Goal: Contribute content

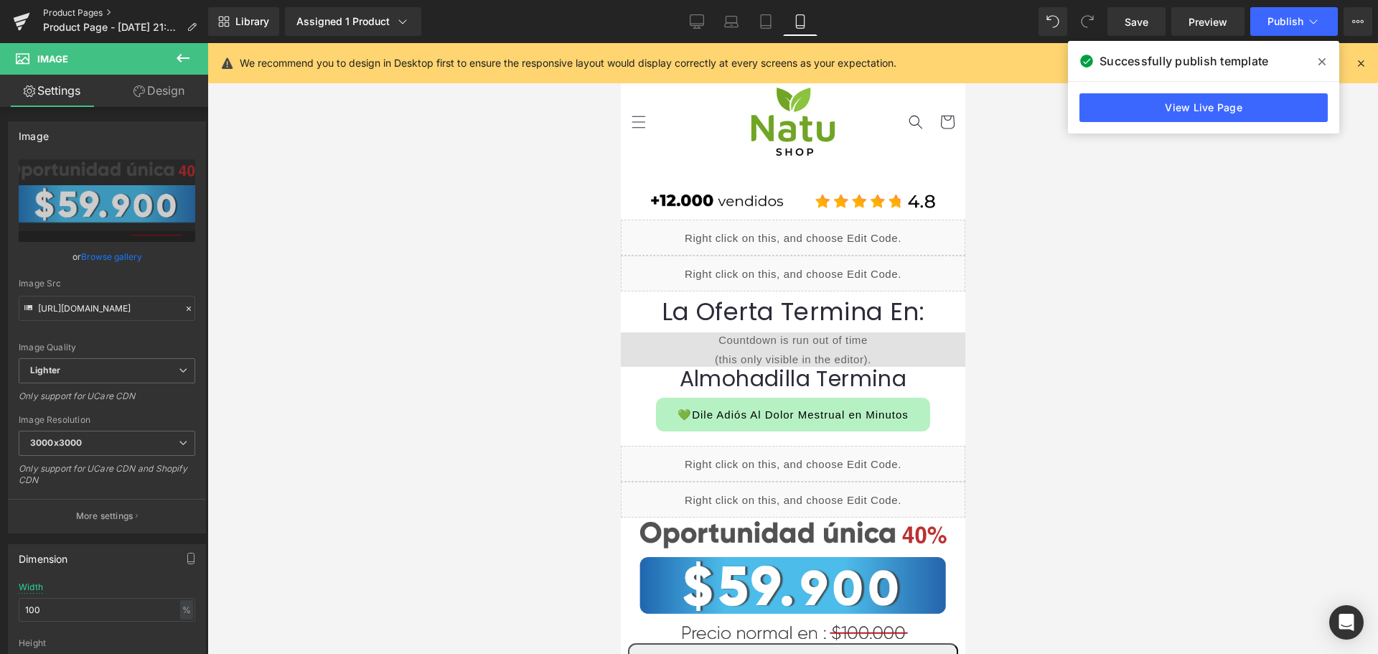
click at [77, 11] on link "Product Pages" at bounding box center [125, 12] width 165 height 11
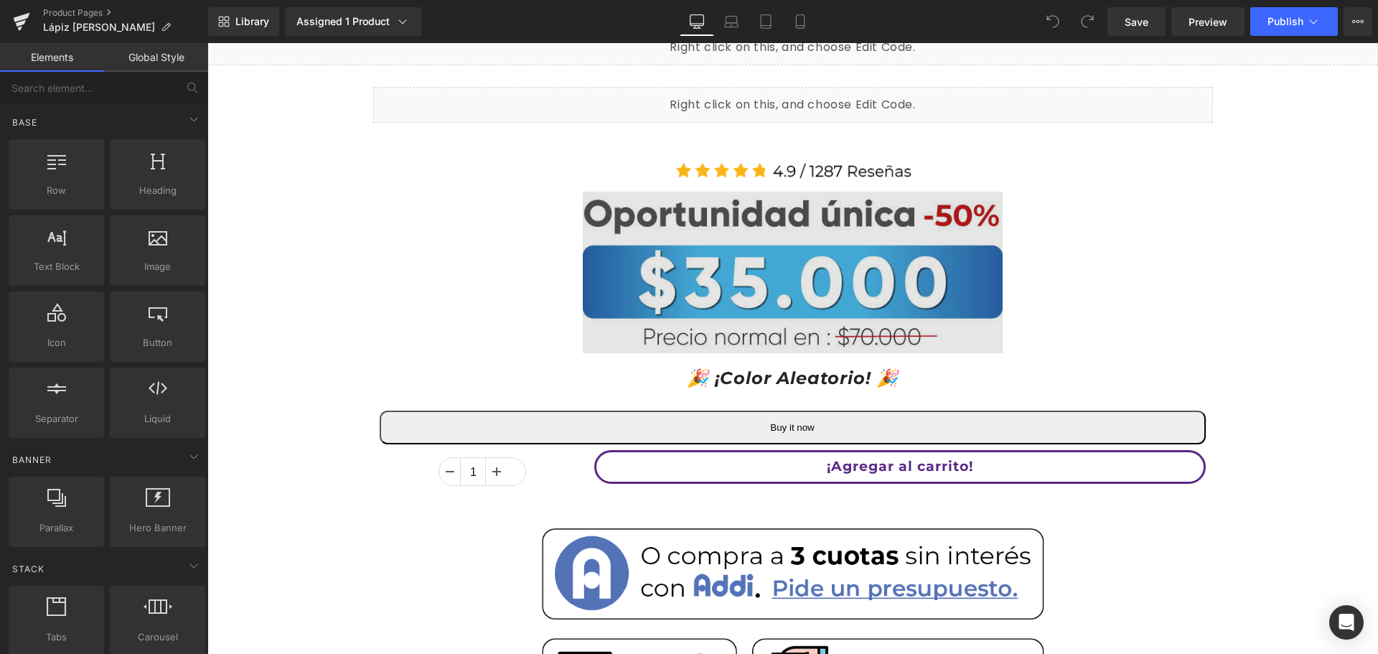
scroll to position [215, 0]
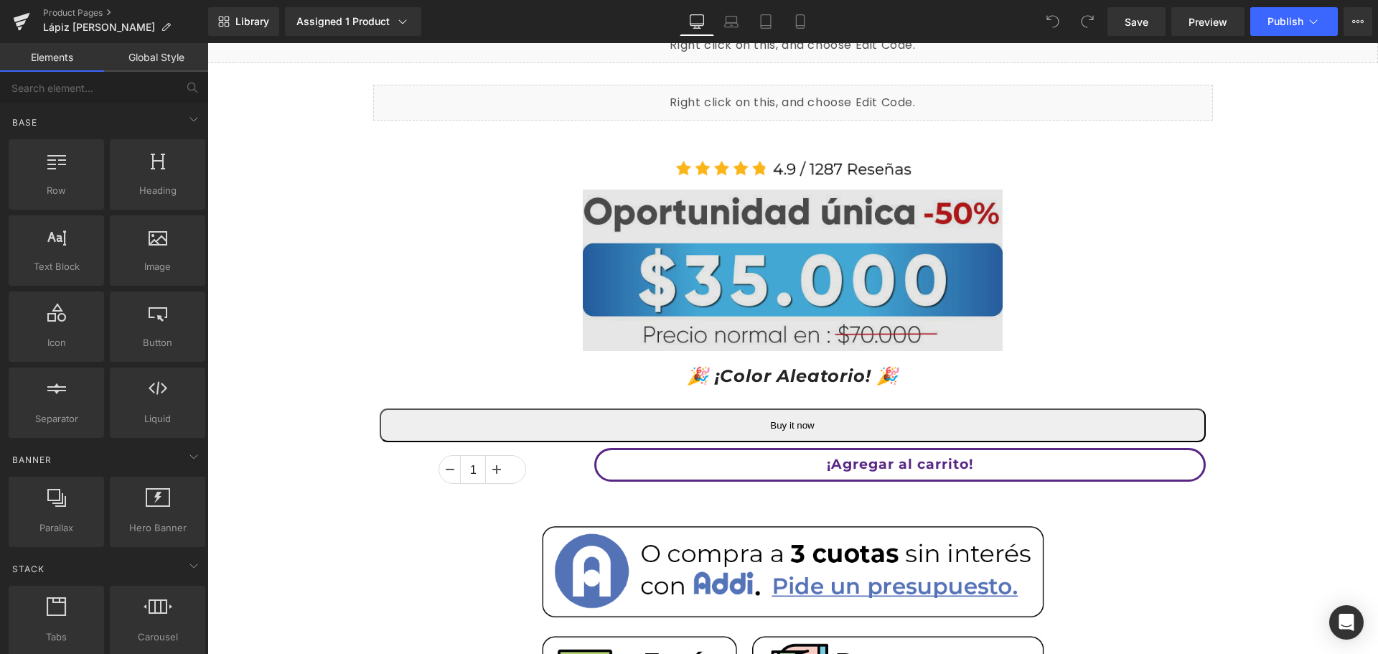
click at [793, 279] on img at bounding box center [793, 270] width 420 height 162
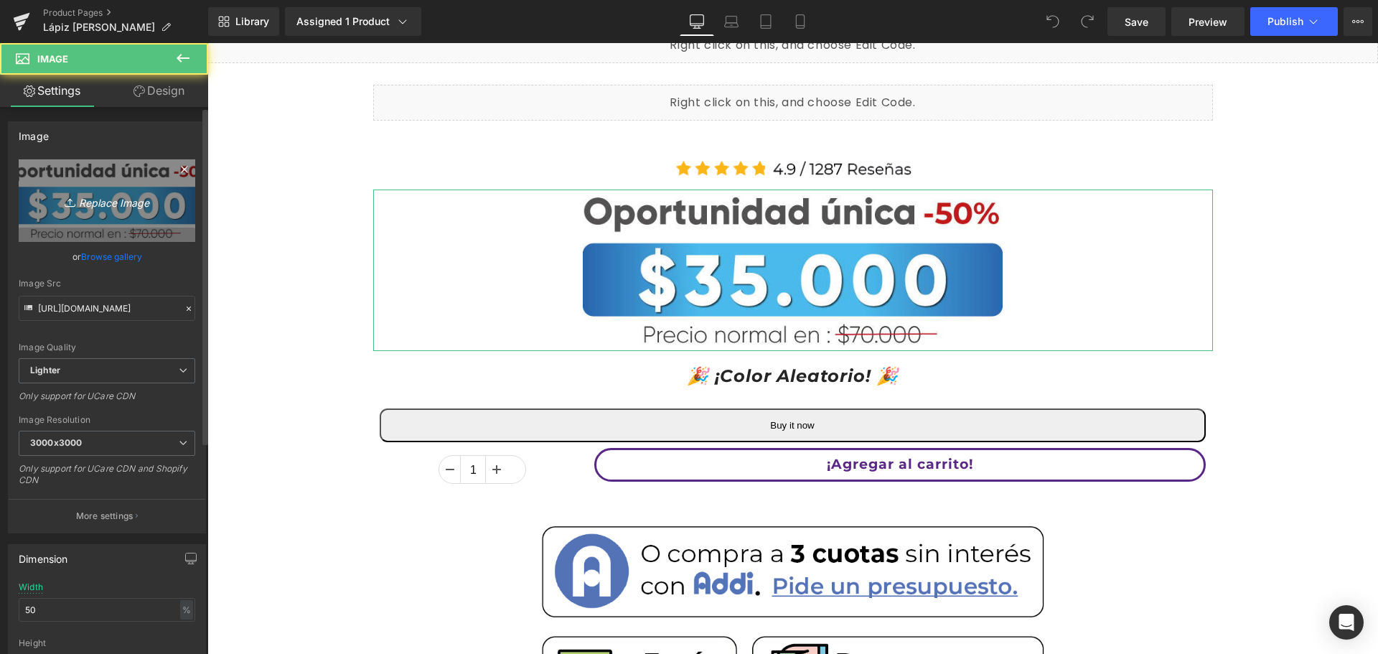
click at [87, 185] on link "Replace Image" at bounding box center [107, 200] width 177 height 83
type input "C:\fakepath\64.900 azul.png"
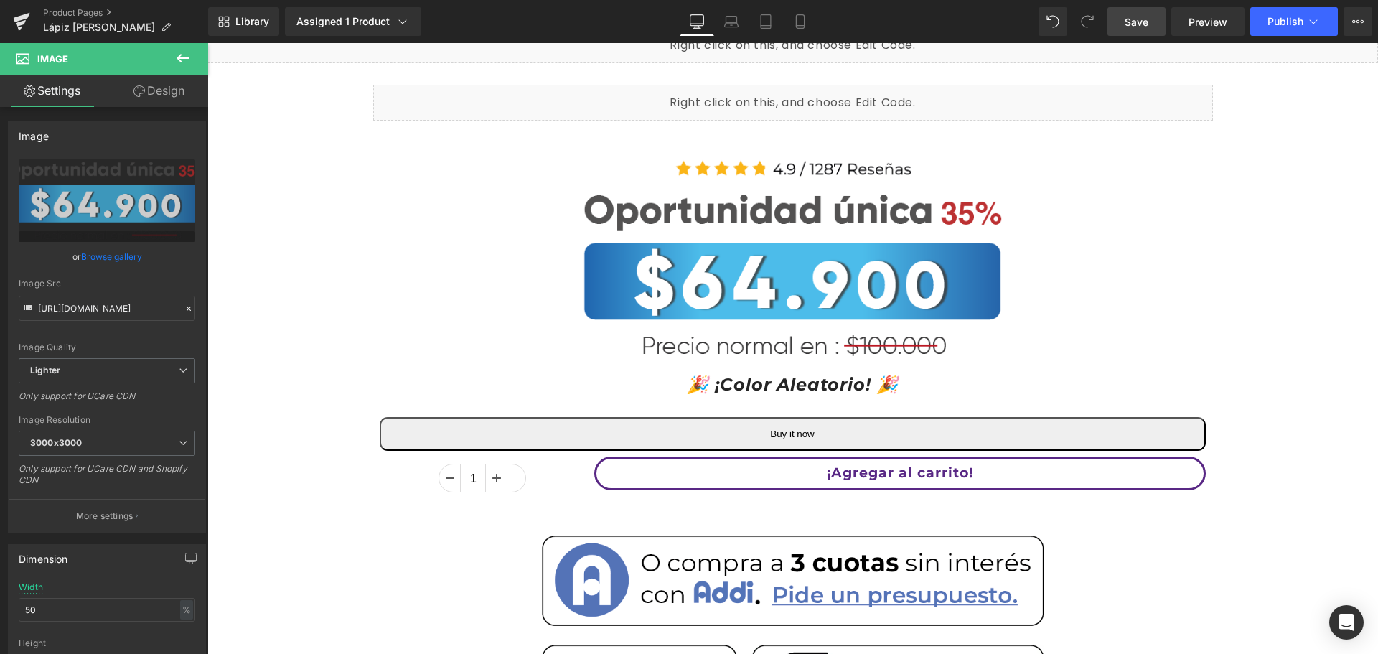
click at [1147, 12] on link "Save" at bounding box center [1136, 21] width 58 height 29
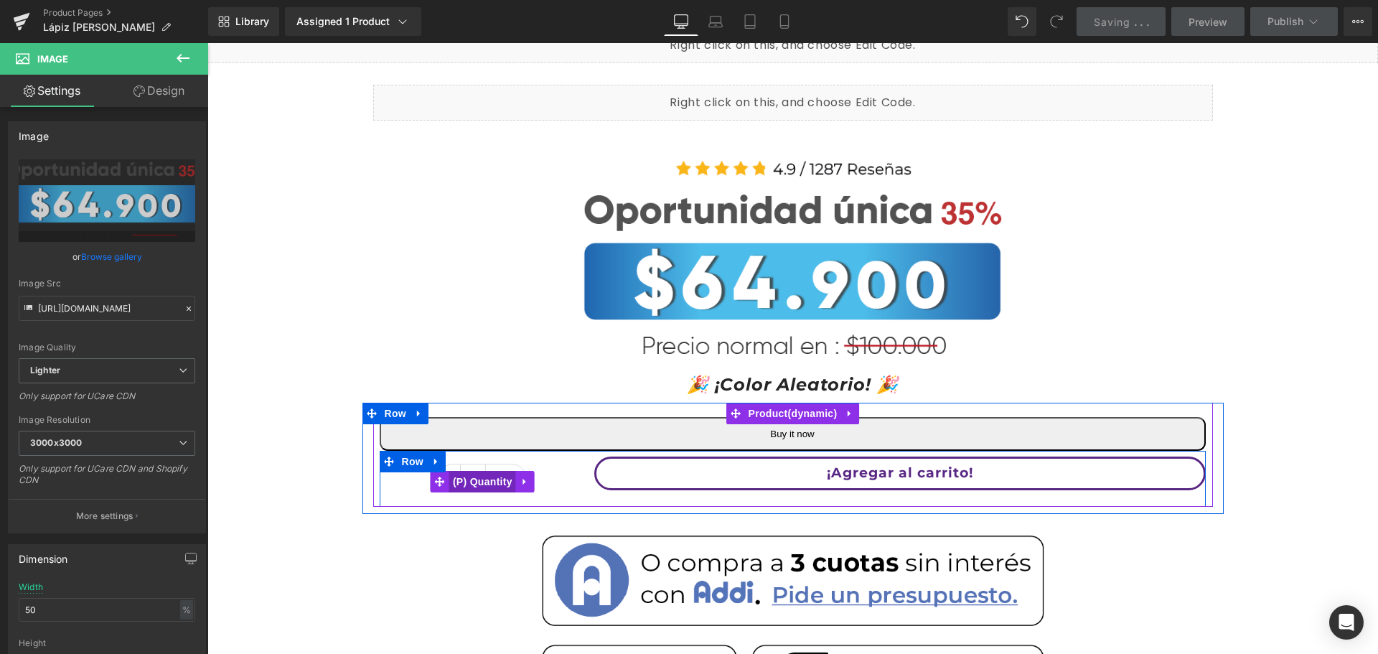
click at [476, 482] on span "(P) Quantity" at bounding box center [482, 482] width 67 height 22
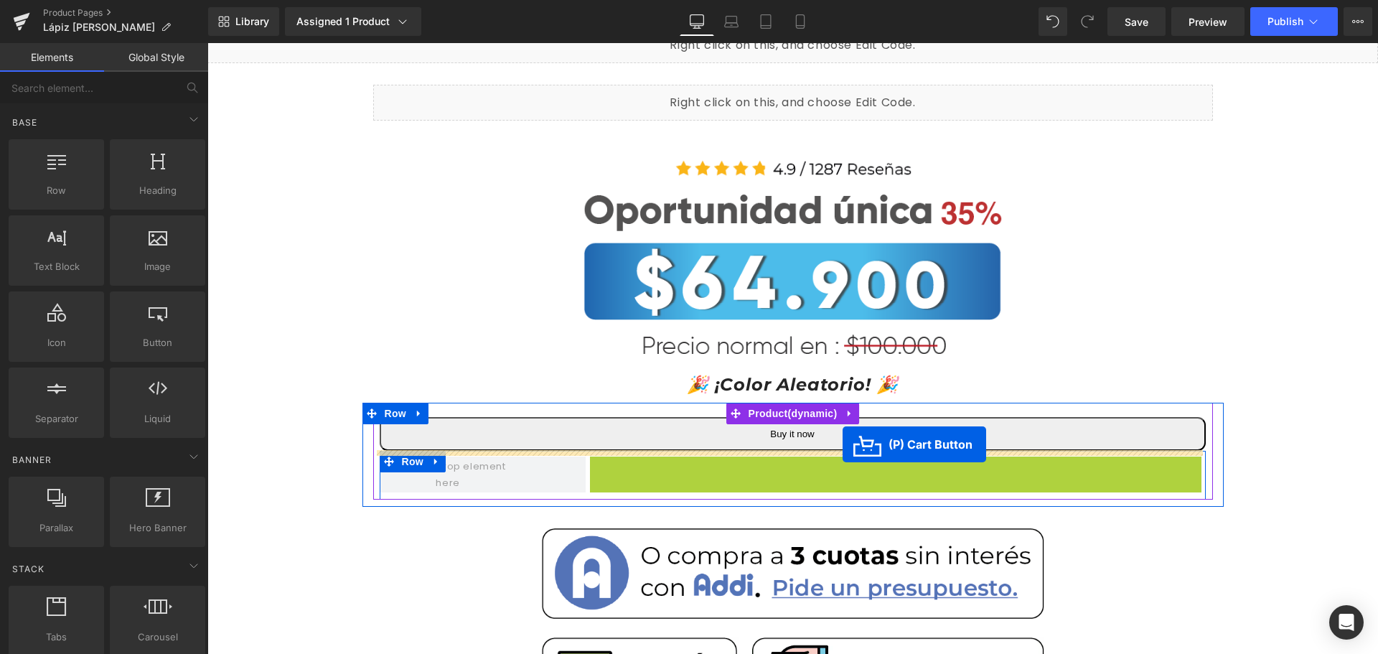
drag, startPoint x: 843, startPoint y: 469, endPoint x: 842, endPoint y: 444, distance: 24.4
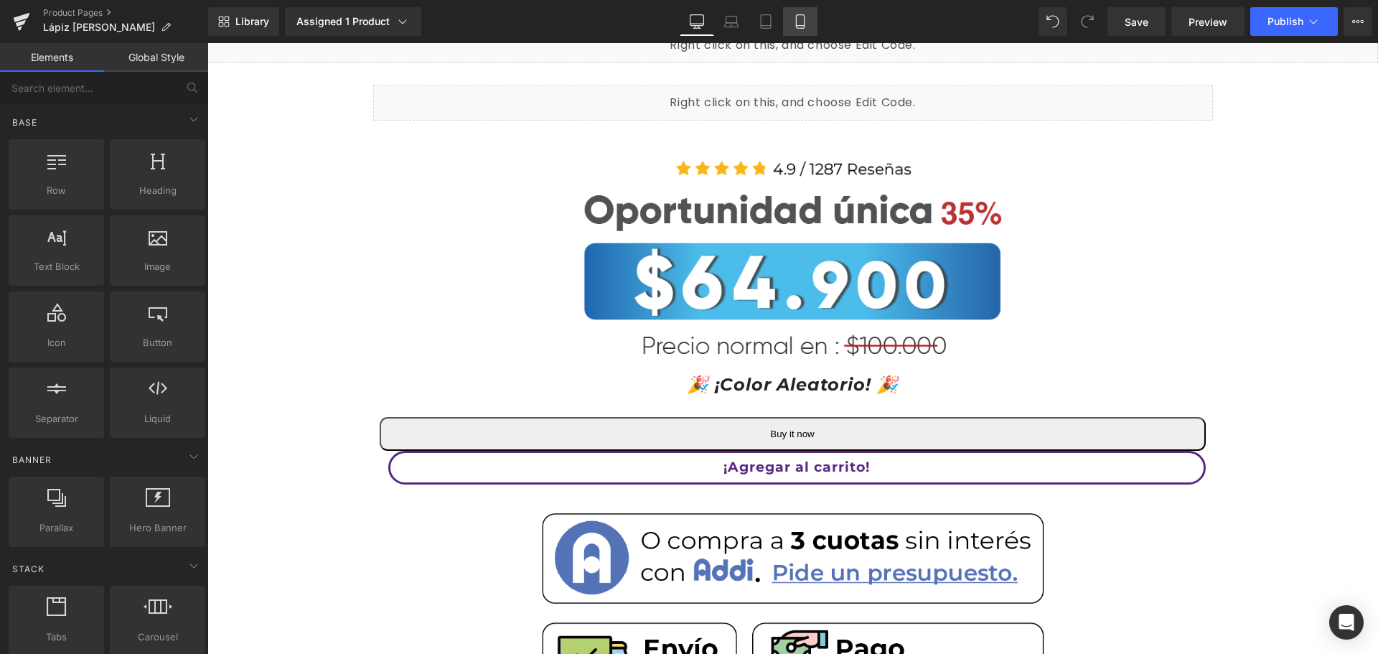
click at [807, 27] on icon at bounding box center [800, 21] width 14 height 14
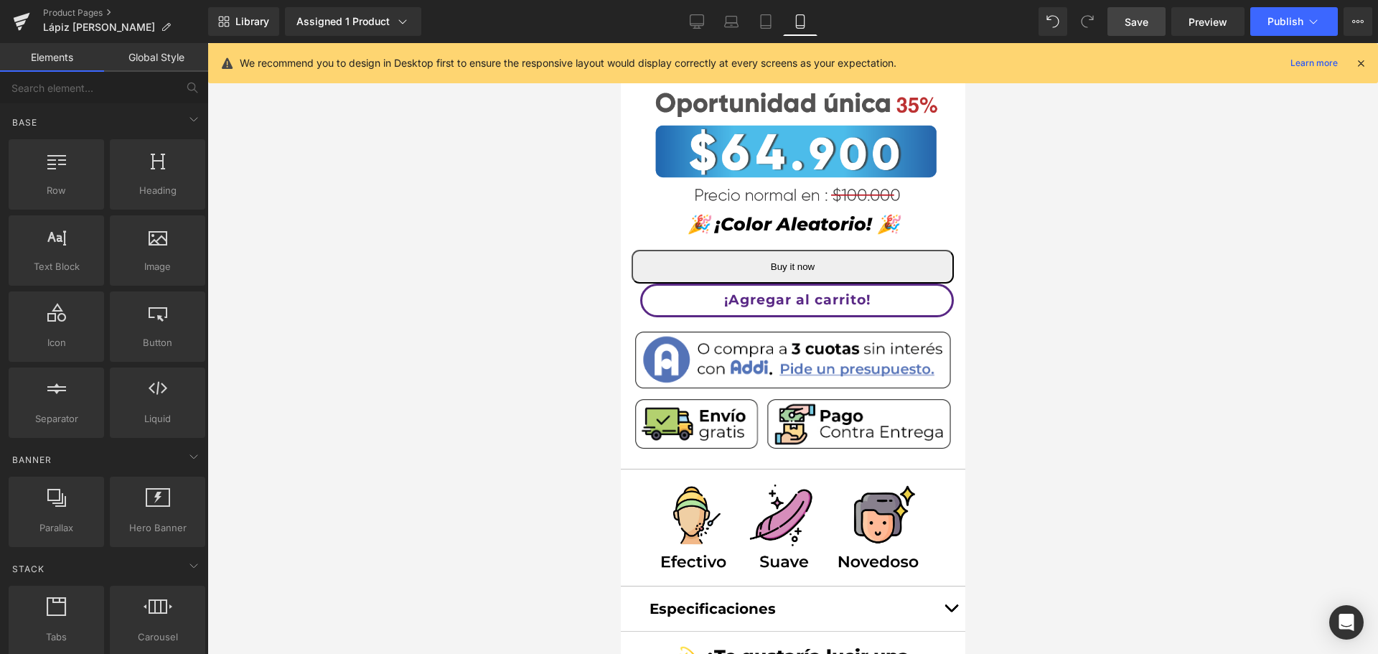
click at [1137, 25] on span "Save" at bounding box center [1136, 21] width 24 height 15
click at [708, 24] on link "Desktop" at bounding box center [697, 21] width 34 height 29
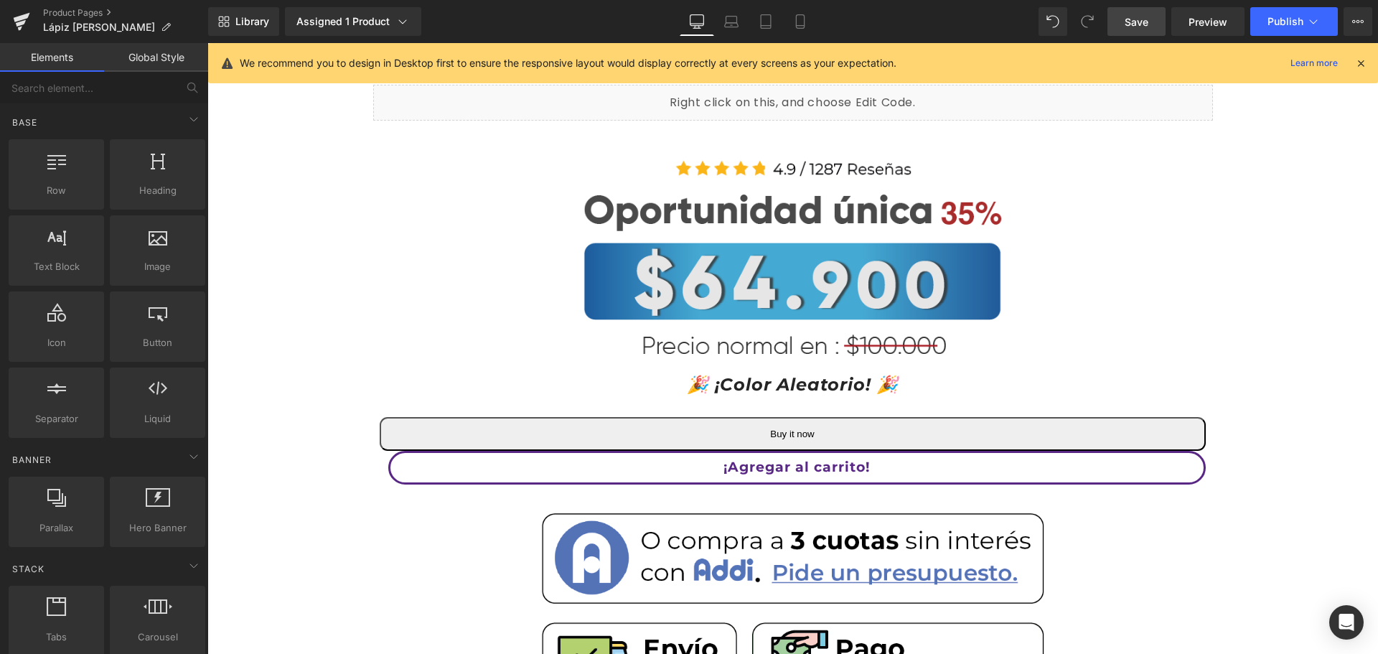
scroll to position [300, 0]
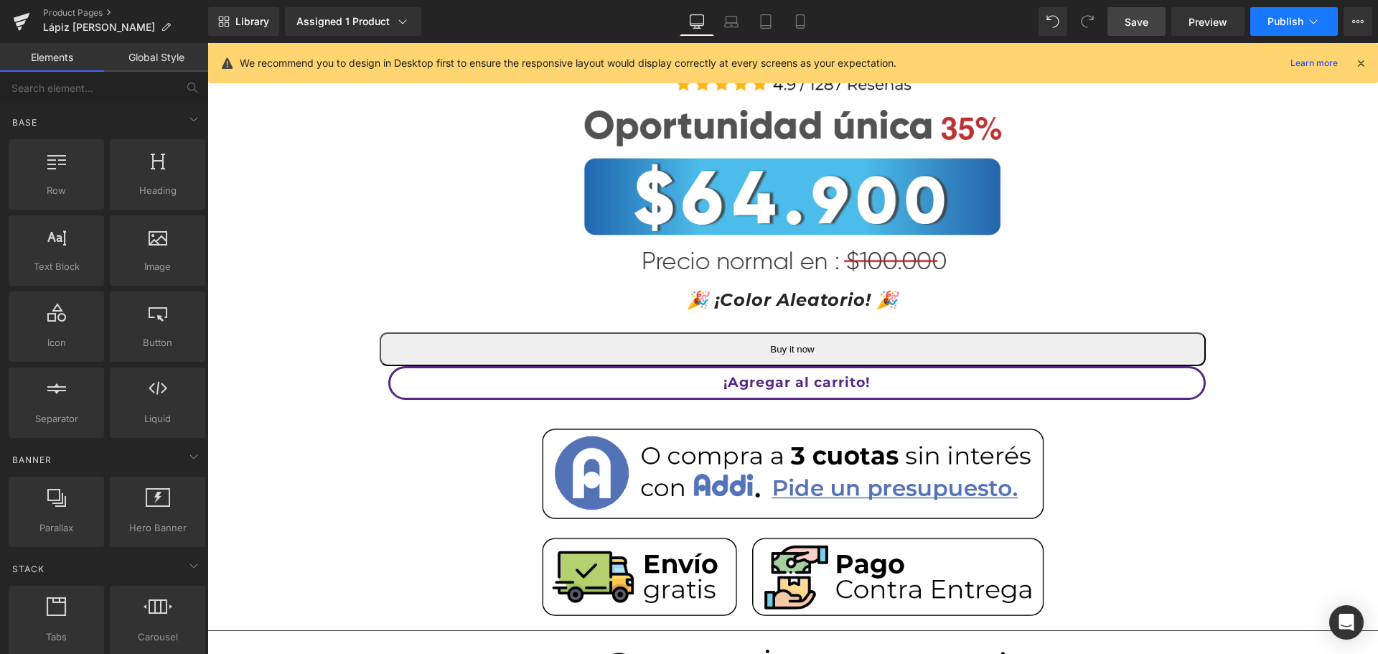
click at [1265, 19] on button "Publish" at bounding box center [1294, 21] width 88 height 29
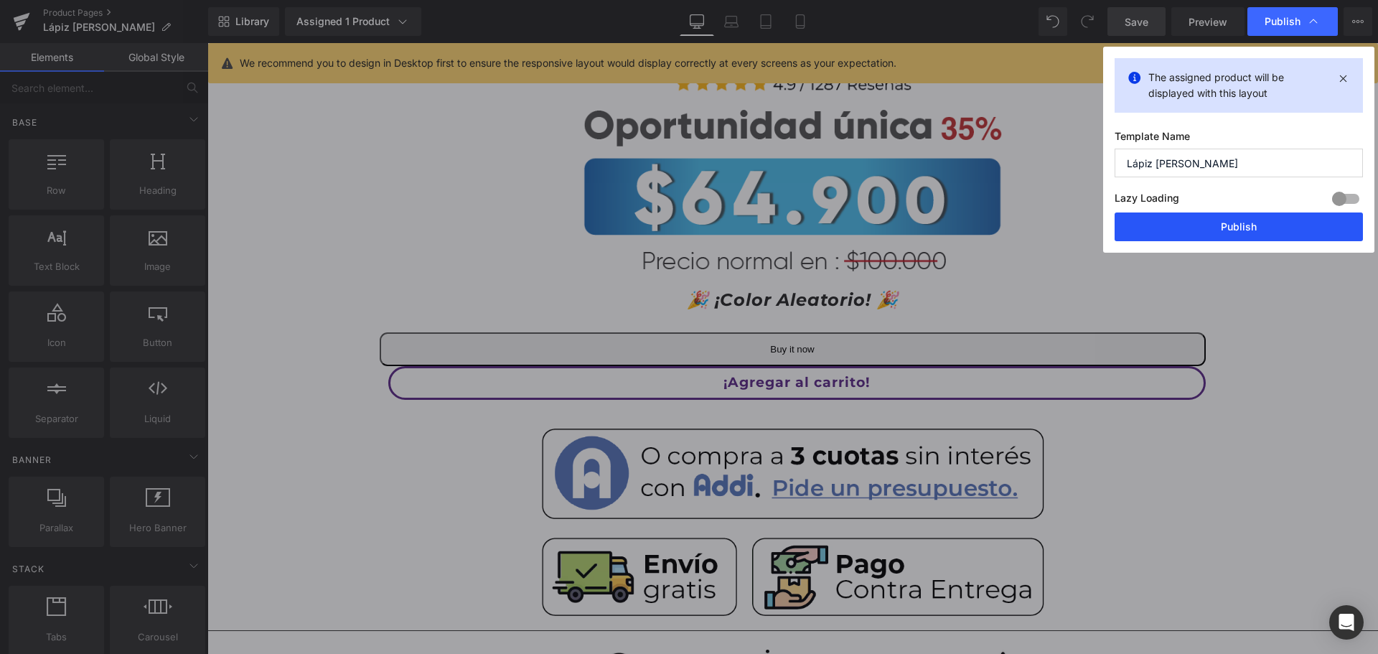
click at [1259, 234] on button "Publish" at bounding box center [1238, 226] width 248 height 29
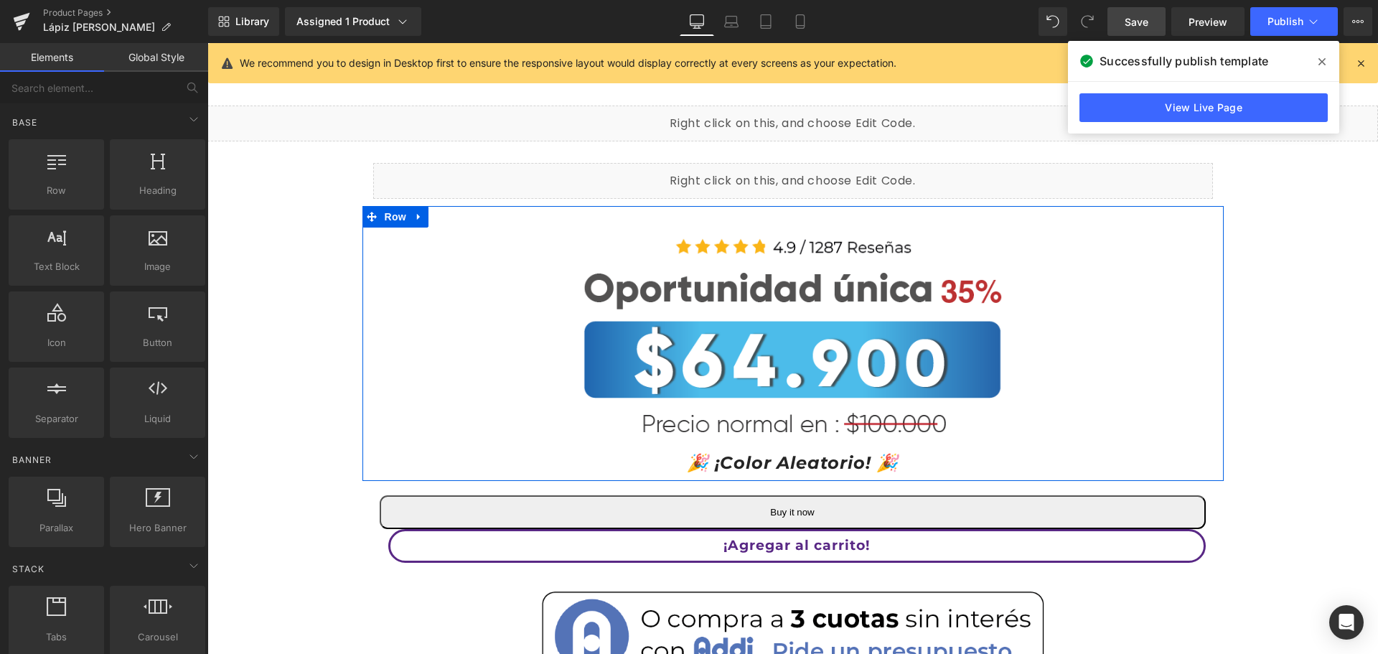
scroll to position [215, 0]
